Goal: Information Seeking & Learning: Learn about a topic

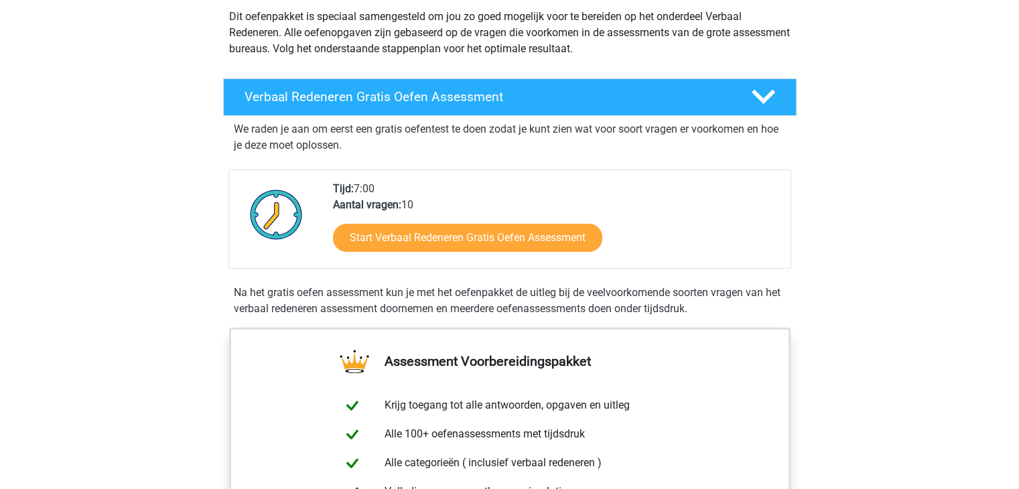
scroll to position [67, 0]
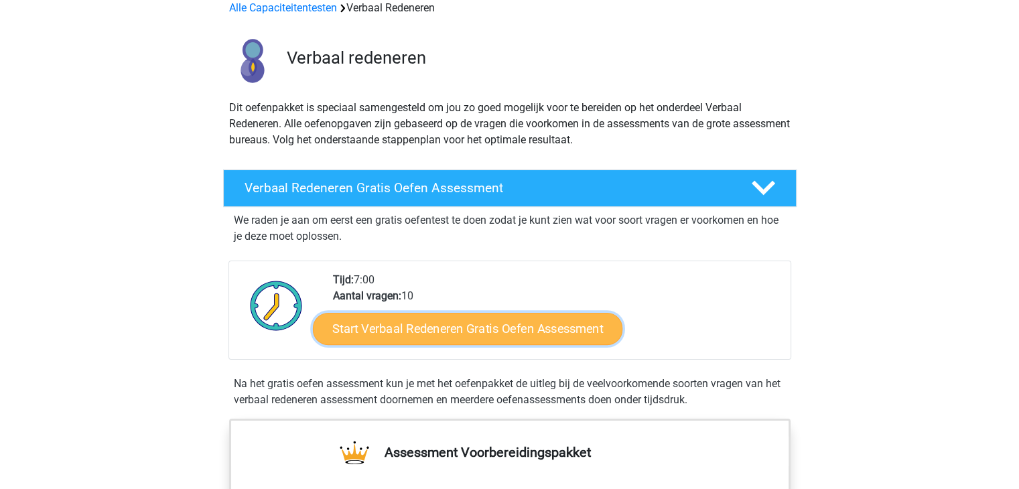
click at [488, 331] on link "Start Verbaal Redeneren Gratis Oefen Assessment" at bounding box center [467, 329] width 309 height 32
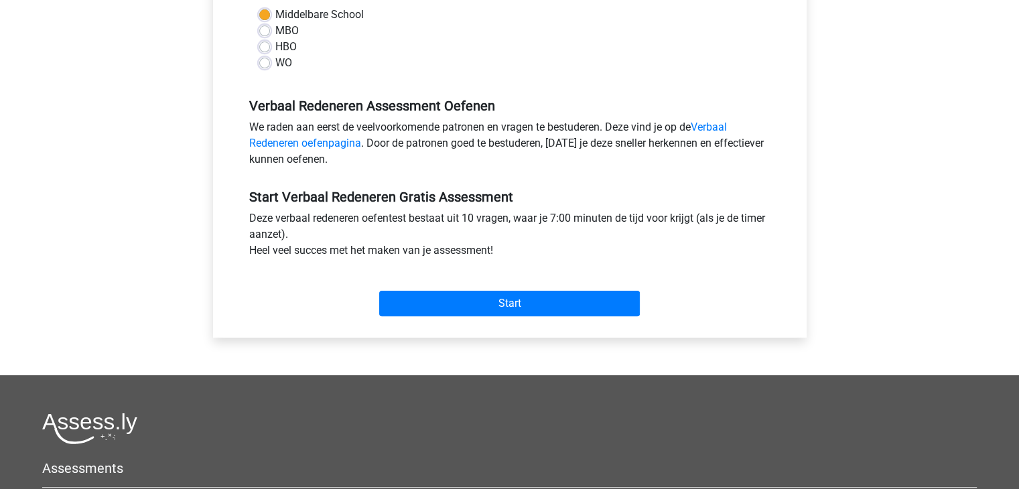
scroll to position [335, 0]
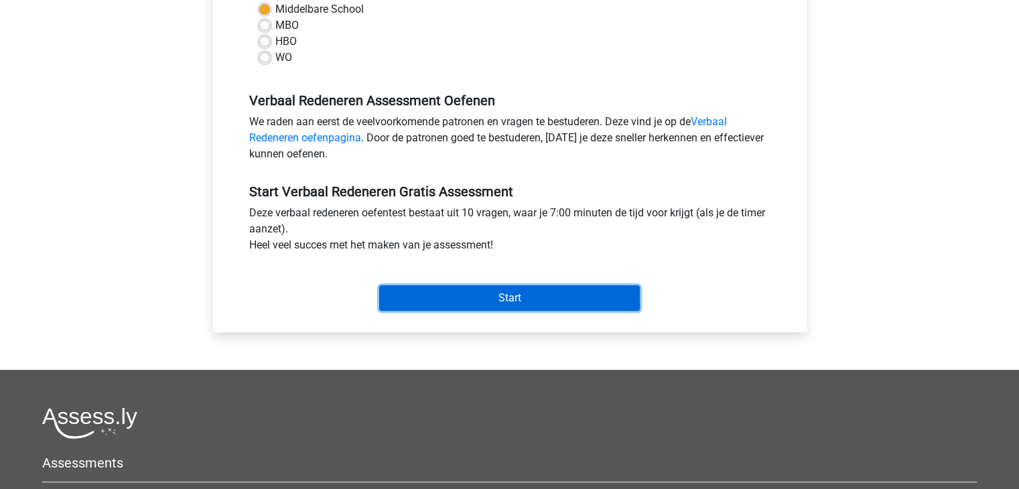
click at [502, 295] on input "Start" at bounding box center [509, 297] width 260 height 25
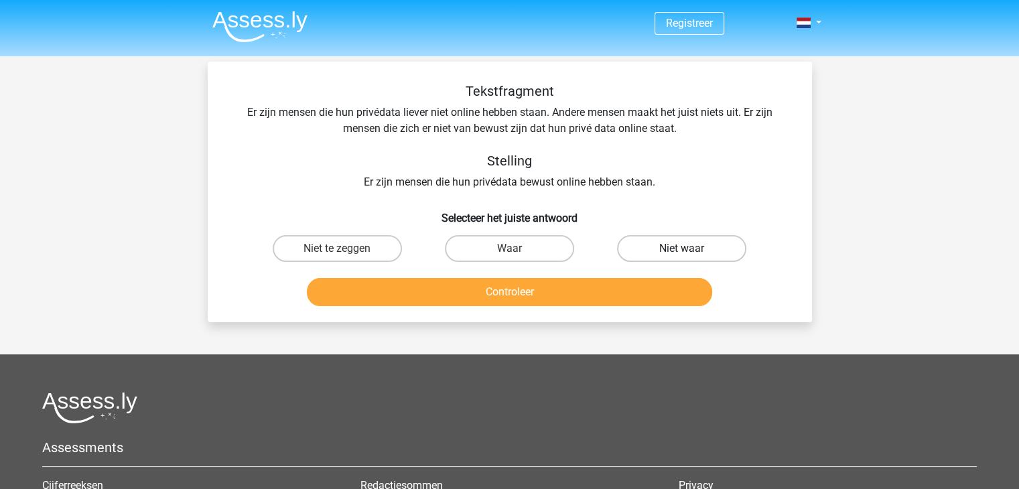
click at [636, 247] on label "Niet waar" at bounding box center [681, 248] width 129 height 27
click at [682, 248] on input "Niet waar" at bounding box center [686, 252] width 9 height 9
radio input "true"
click at [544, 287] on button "Controleer" at bounding box center [509, 292] width 405 height 28
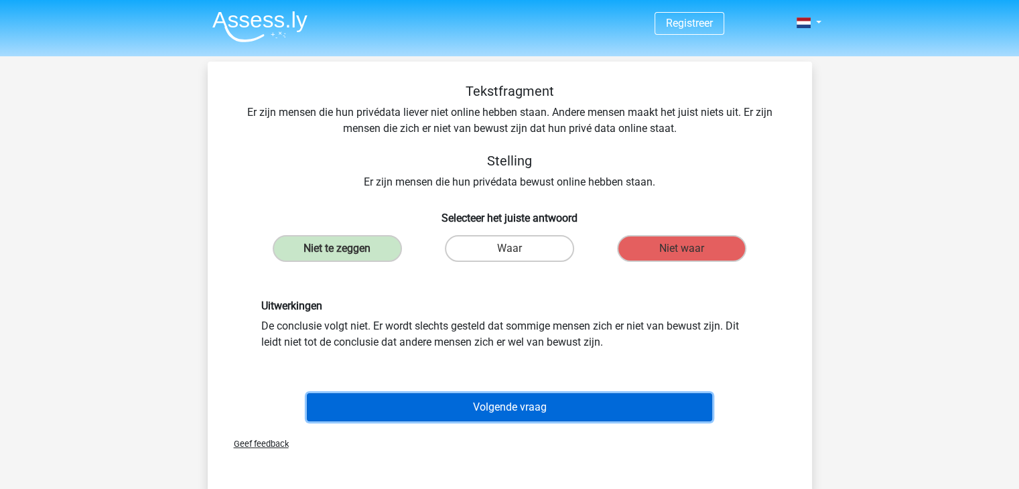
click at [496, 406] on button "Volgende vraag" at bounding box center [509, 407] width 405 height 28
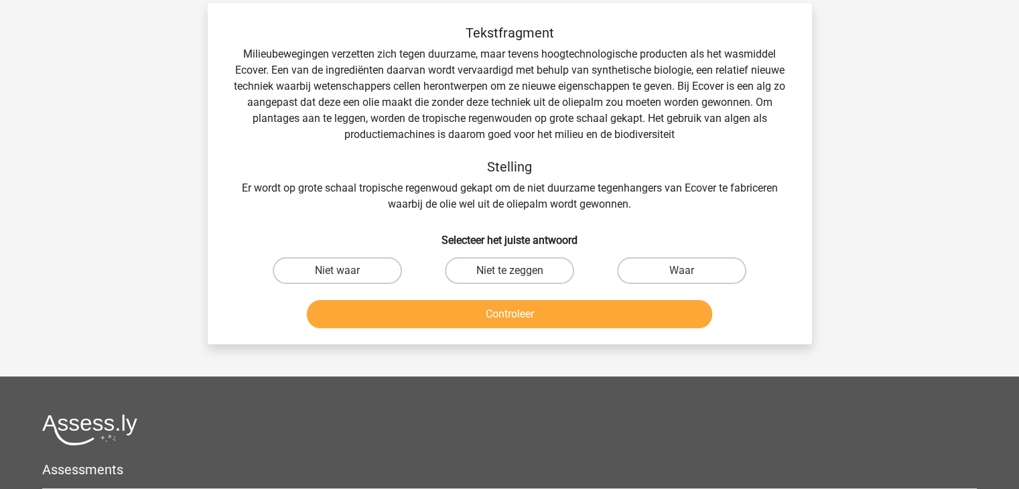
scroll to position [62, 0]
